Goal: Task Accomplishment & Management: Manage account settings

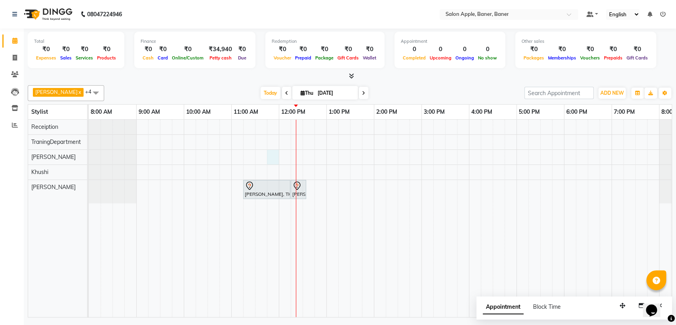
click at [273, 156] on div "[PERSON_NAME], TK01, 11:15 AM-12:15 PM, Hair Cut - [DEMOGRAPHIC_DATA] [PERSON_N…" at bounding box center [398, 218] width 618 height 197
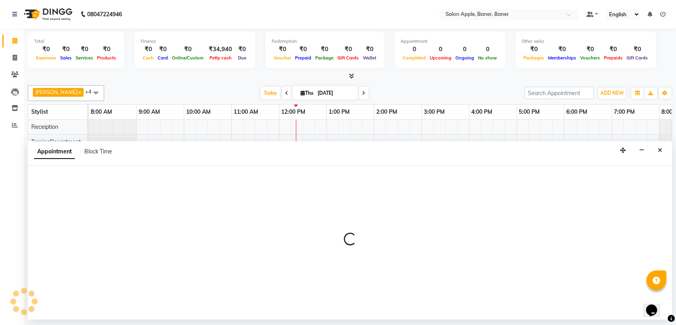
select select "84037"
select select "705"
select select "tentative"
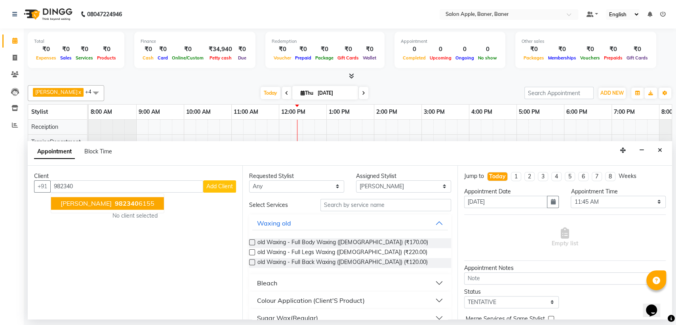
click at [79, 201] on span "[PERSON_NAME]" at bounding box center [86, 203] width 51 height 8
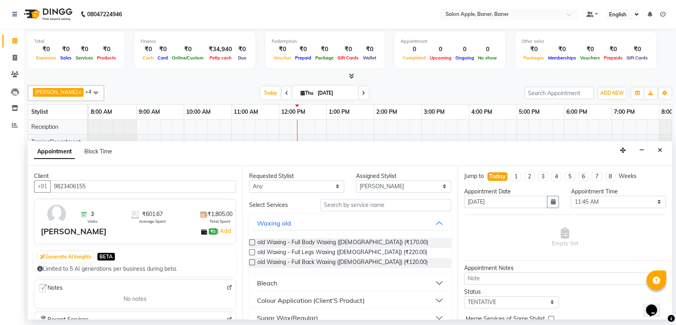
type input "9823406155"
click at [346, 205] on input "text" at bounding box center [385, 205] width 131 height 12
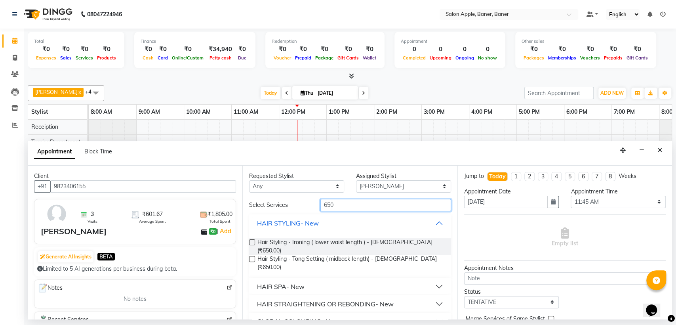
type input "650"
click at [252, 240] on label at bounding box center [252, 242] width 6 height 6
click at [252, 240] on input "checkbox" at bounding box center [251, 242] width 5 height 5
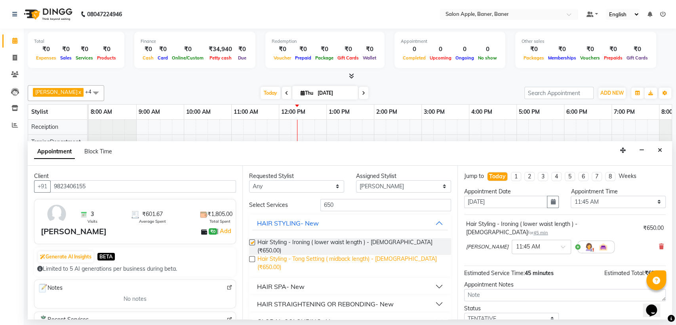
checkbox input "false"
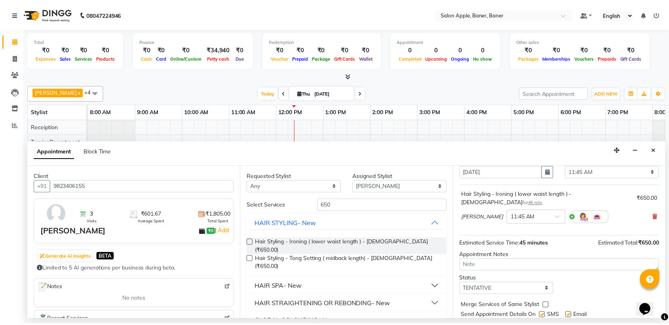
scroll to position [47, 0]
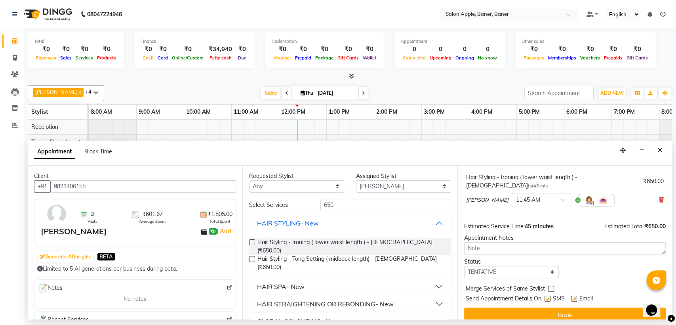
click at [546, 295] on label at bounding box center [547, 298] width 6 height 6
click at [546, 296] on input "checkbox" at bounding box center [546, 298] width 5 height 5
checkbox input "false"
click at [575, 295] on label at bounding box center [574, 298] width 6 height 6
click at [575, 296] on input "checkbox" at bounding box center [573, 298] width 5 height 5
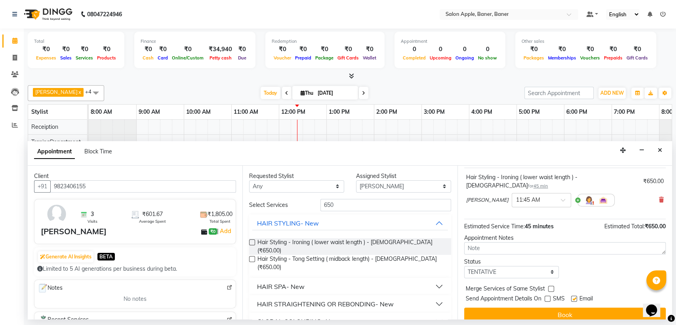
checkbox input "false"
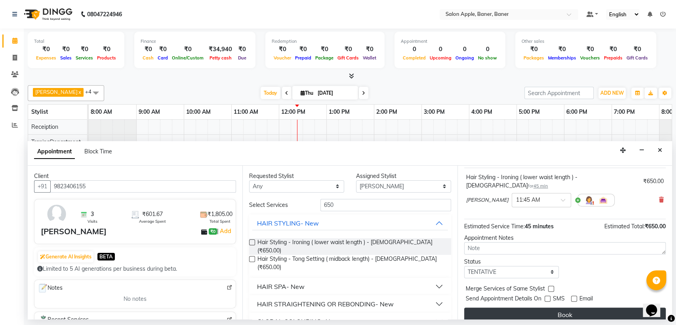
click at [559, 307] on button "Book" at bounding box center [564, 314] width 201 height 14
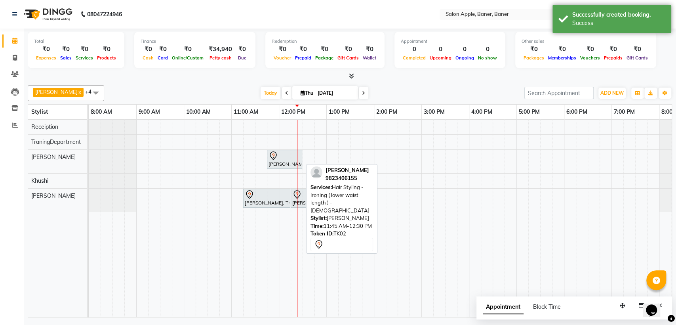
click at [279, 156] on div at bounding box center [284, 156] width 32 height 10
select select "7"
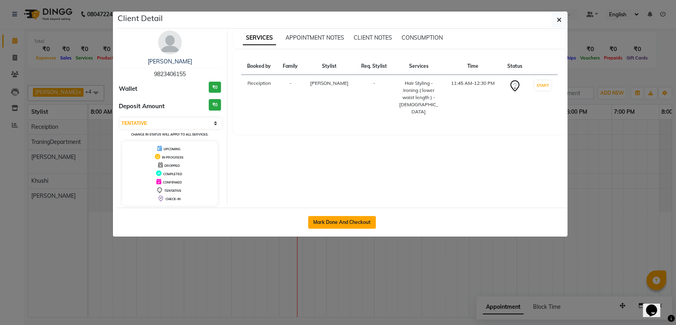
click at [349, 220] on button "Mark Done And Checkout" at bounding box center [342, 222] width 68 height 13
select select "771"
select select "service"
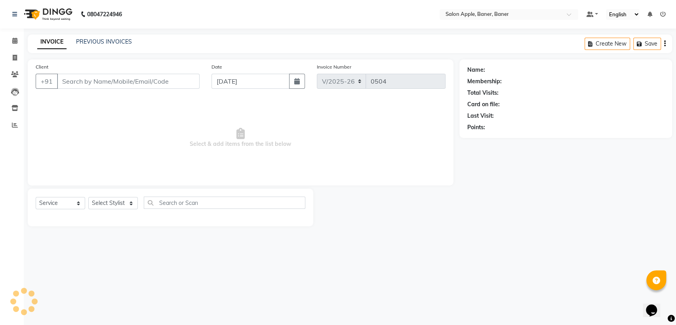
type input "9823406155"
select select "84037"
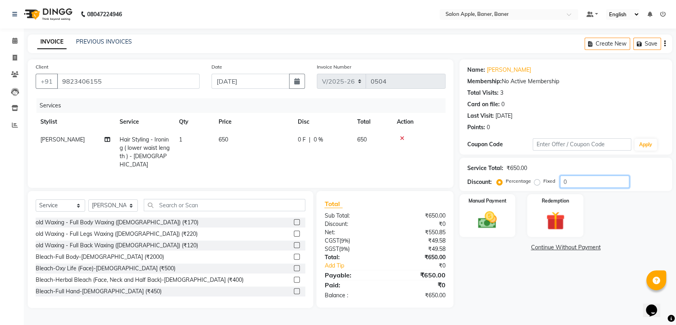
click at [566, 179] on input "0" at bounding box center [594, 181] width 69 height 12
click at [483, 223] on img at bounding box center [486, 220] width 31 height 22
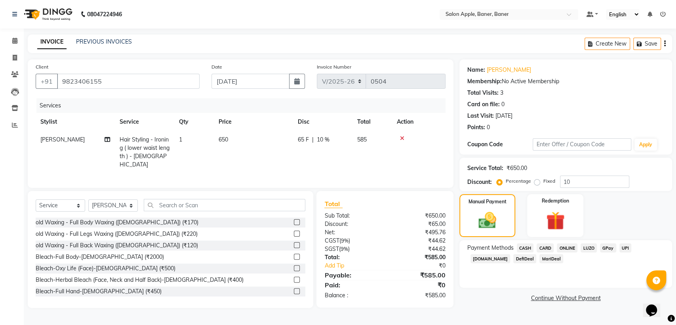
click at [566, 248] on span "ONLINE" at bounding box center [567, 247] width 21 height 9
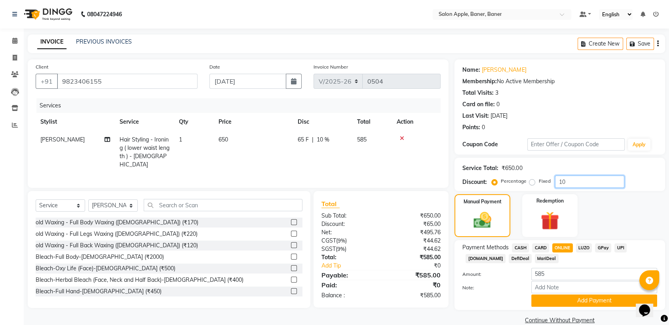
click at [566, 182] on input "10" at bounding box center [589, 181] width 69 height 12
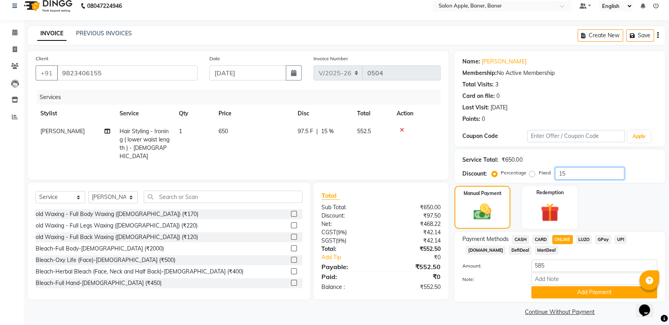
scroll to position [13, 0]
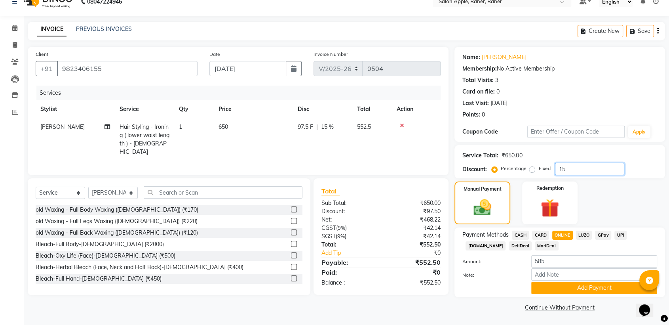
type input "15"
click at [555, 231] on span "ONLINE" at bounding box center [562, 234] width 21 height 9
type input "552.5"
click at [577, 286] on button "Add Payment" at bounding box center [594, 287] width 126 height 12
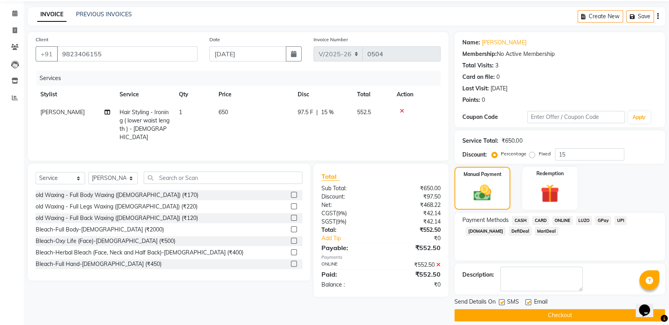
scroll to position [35, 0]
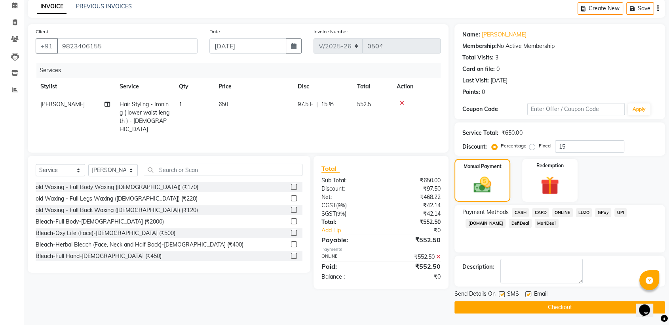
click at [500, 291] on label at bounding box center [502, 294] width 6 height 6
click at [500, 292] on input "checkbox" at bounding box center [501, 294] width 5 height 5
checkbox input "false"
click at [526, 292] on label at bounding box center [528, 294] width 6 height 6
click at [526, 292] on input "checkbox" at bounding box center [527, 294] width 5 height 5
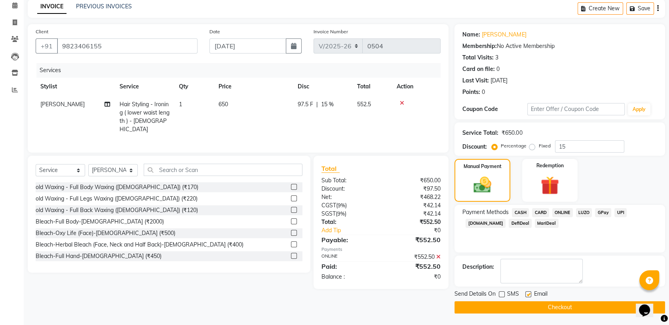
checkbox input "false"
click at [526, 305] on button "Checkout" at bounding box center [559, 307] width 211 height 12
